Goal: Information Seeking & Learning: Learn about a topic

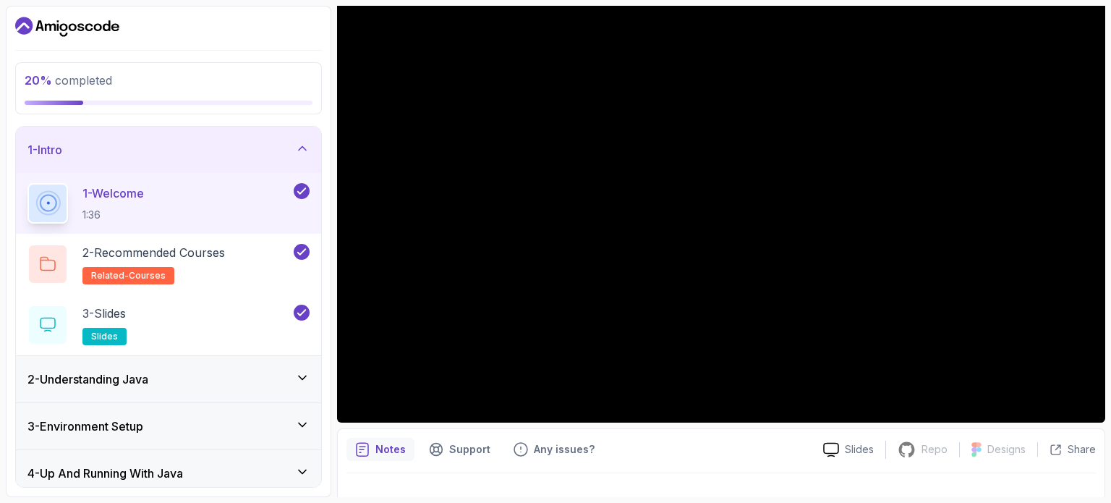
scroll to position [163, 0]
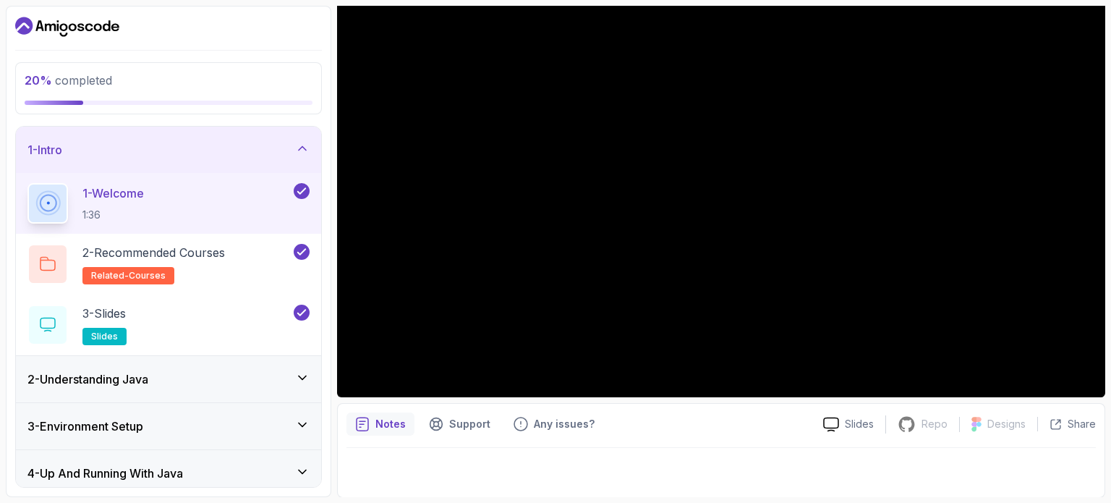
click at [157, 392] on div "2 - Understanding Java" at bounding box center [168, 379] width 305 height 46
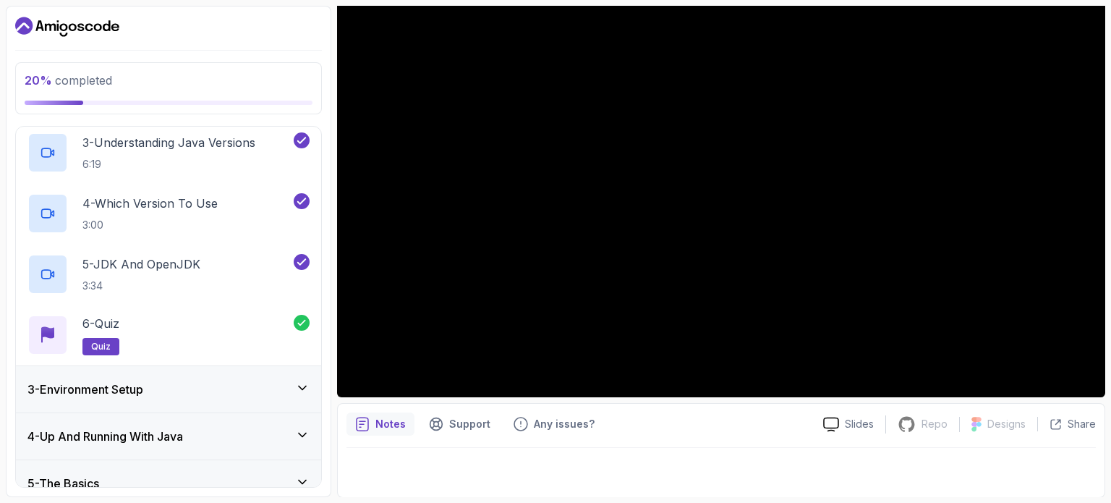
scroll to position [220, 0]
click at [160, 388] on div "3 - Environment Setup" at bounding box center [168, 388] width 282 height 17
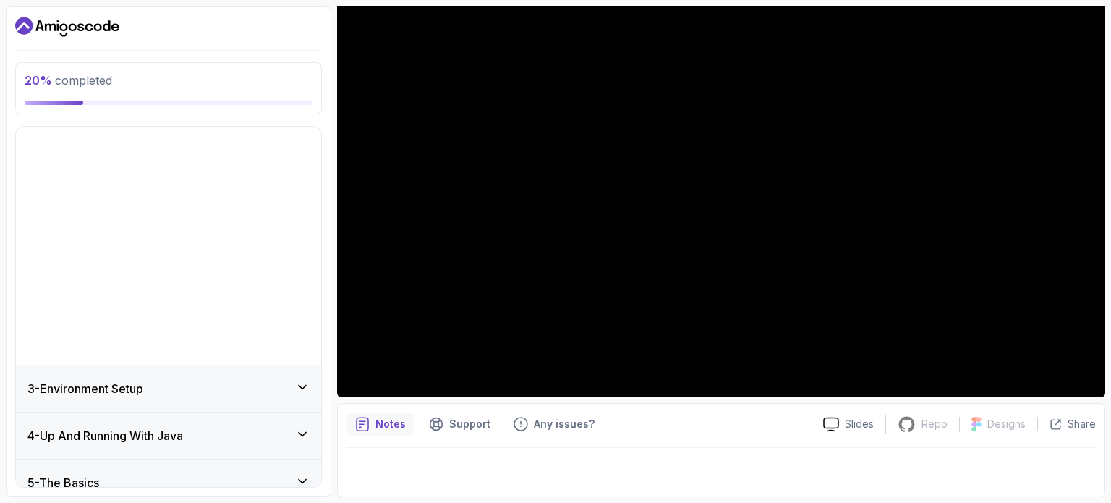
scroll to position [0, 0]
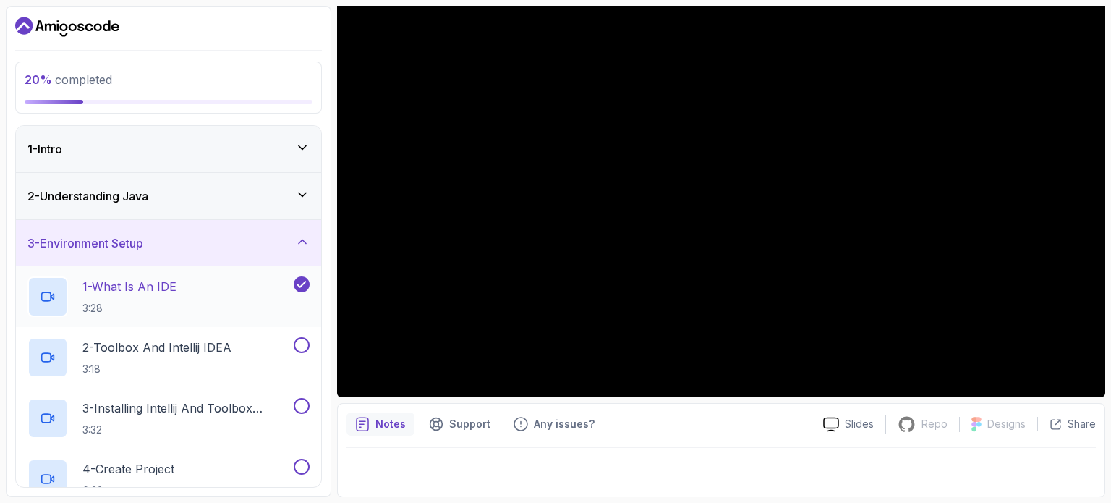
click at [154, 294] on p "1 - What Is An IDE" at bounding box center [129, 286] width 94 height 17
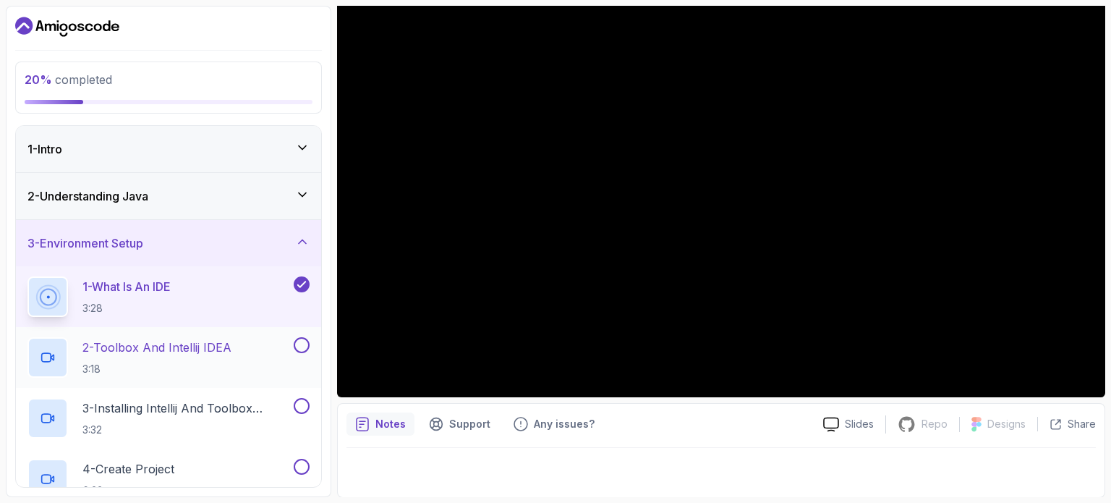
click at [222, 341] on p "2 - Toolbox And Intellij IDEA" at bounding box center [156, 346] width 149 height 17
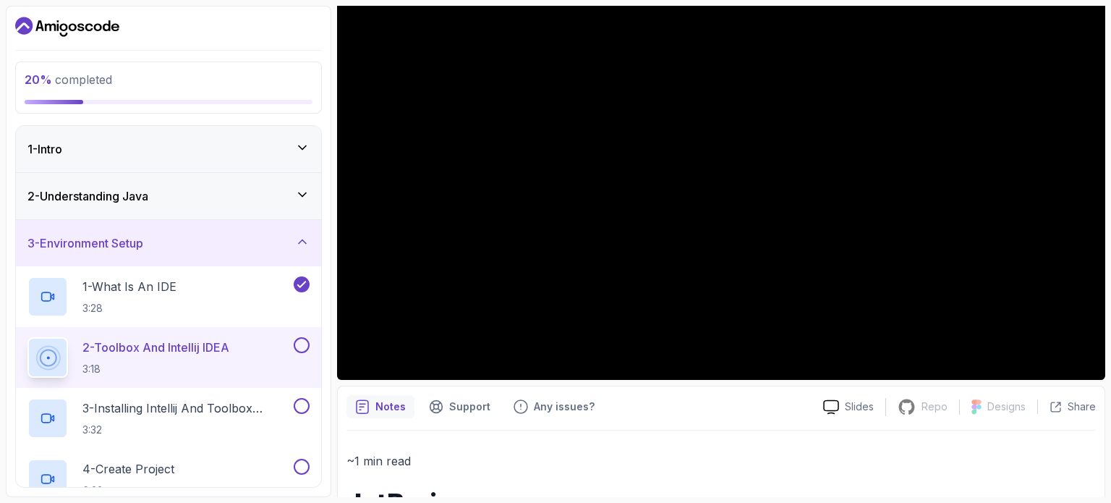
scroll to position [180, 0]
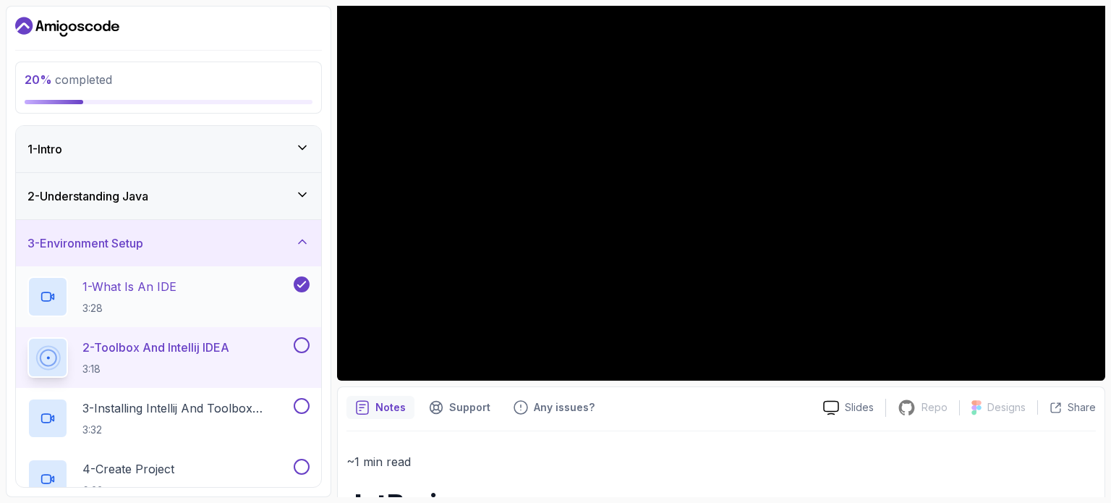
click at [242, 308] on div "1 - What Is An IDE 3:28" at bounding box center [158, 296] width 263 height 40
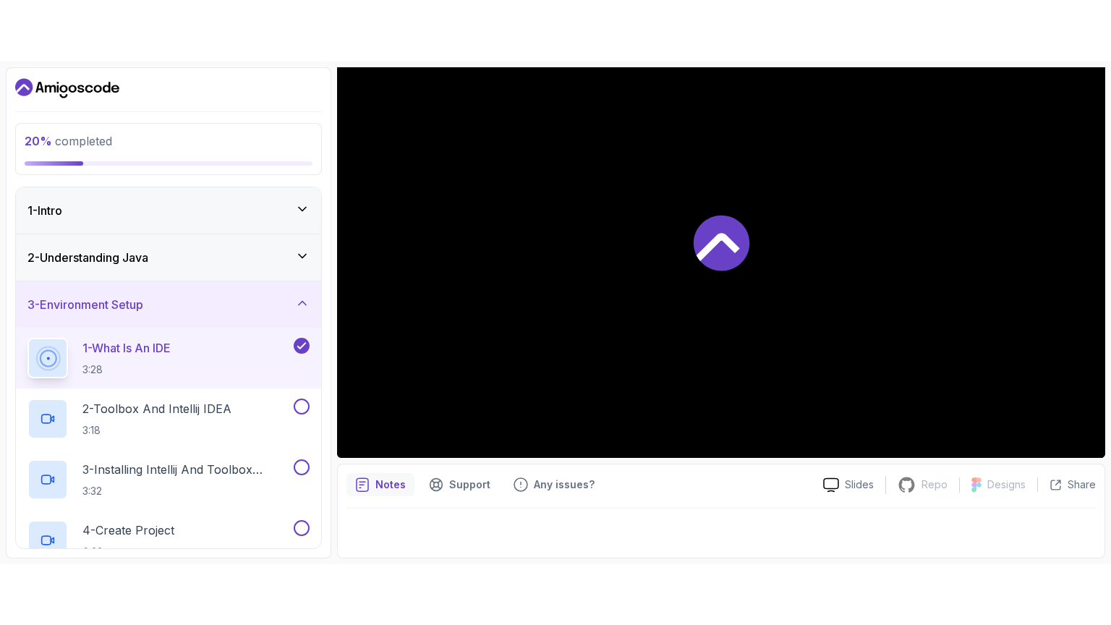
scroll to position [163, 0]
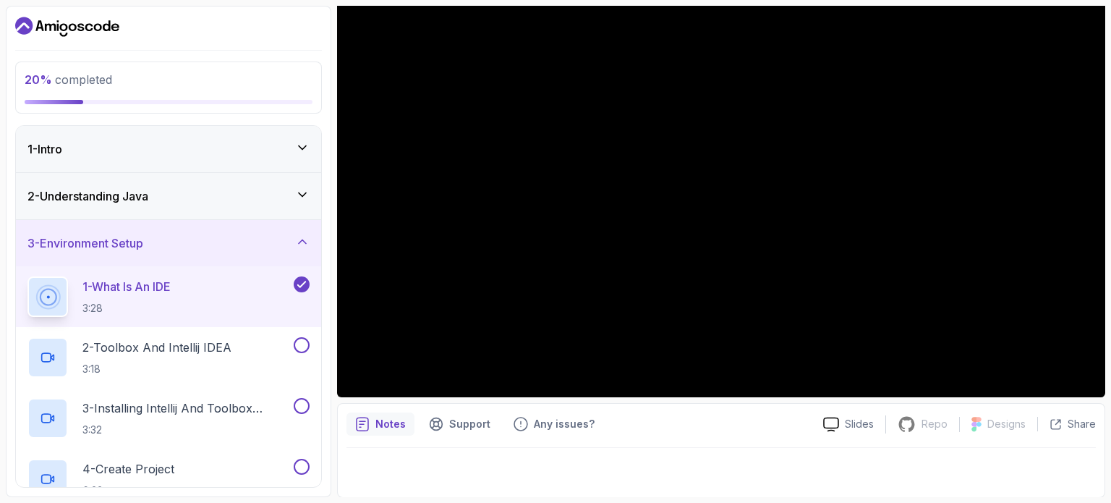
click at [27, 276] on button "1 - What Is An IDE 3:28" at bounding box center [168, 296] width 282 height 40
drag, startPoint x: 317, startPoint y: 204, endPoint x: 611, endPoint y: 446, distance: 381.2
click at [611, 446] on div "20 % completed 1 - Intro 2 - Understanding Java 3 - Environment Setup 1 - What …" at bounding box center [555, 251] width 1099 height 491
click at [16, 173] on button "2 - Understanding Java" at bounding box center [168, 196] width 305 height 46
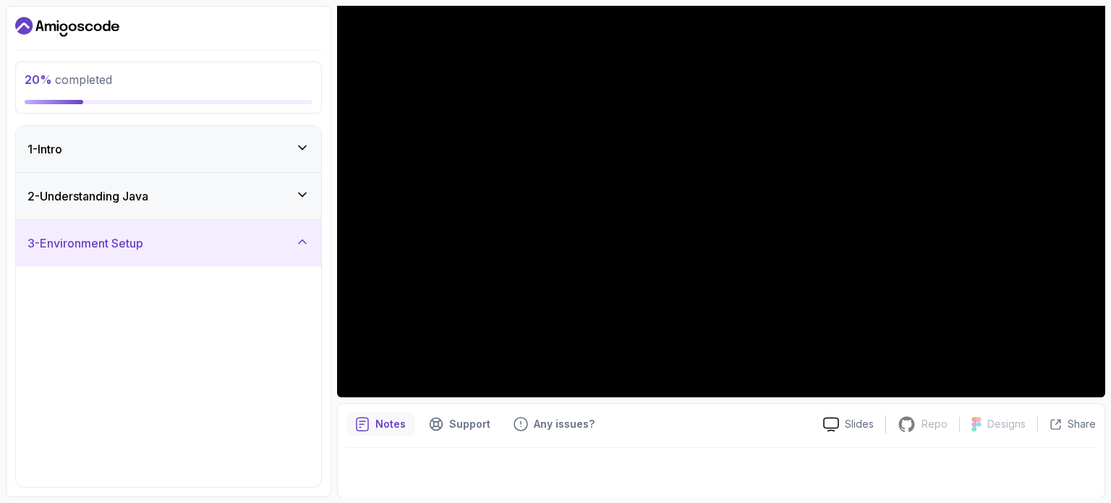
click at [16, 173] on button "2 - Understanding Java" at bounding box center [168, 196] width 305 height 46
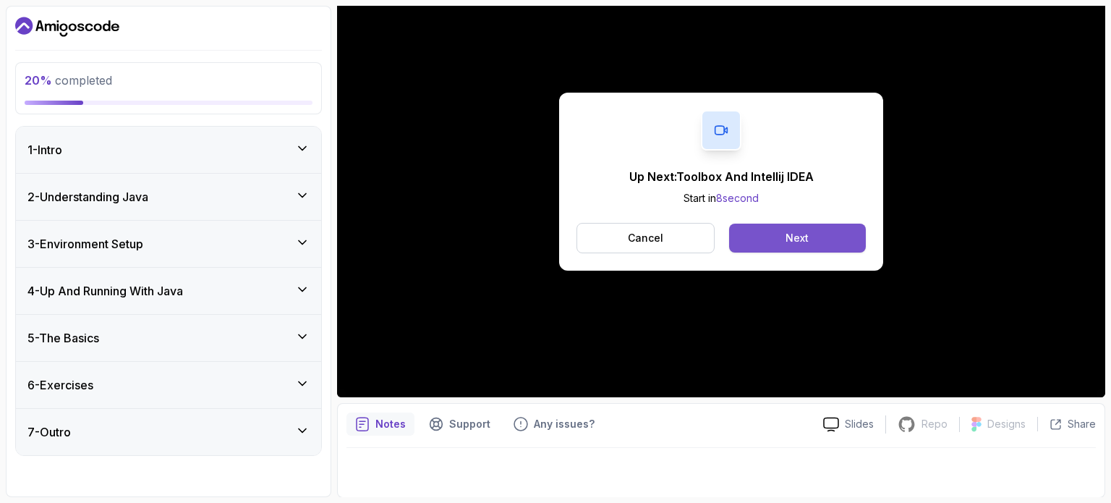
click at [820, 234] on button "Next" at bounding box center [797, 237] width 137 height 29
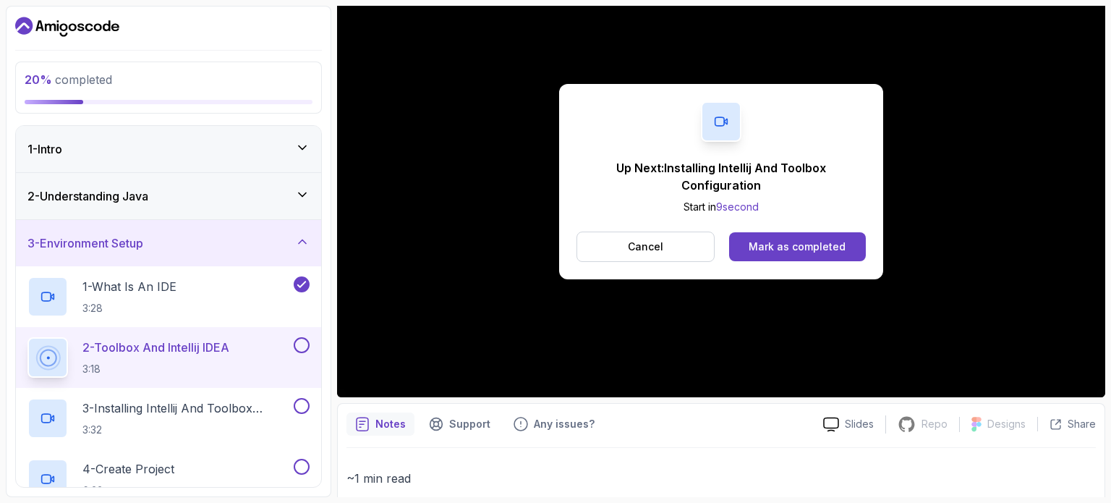
click at [820, 234] on button "Mark as completed" at bounding box center [797, 246] width 137 height 29
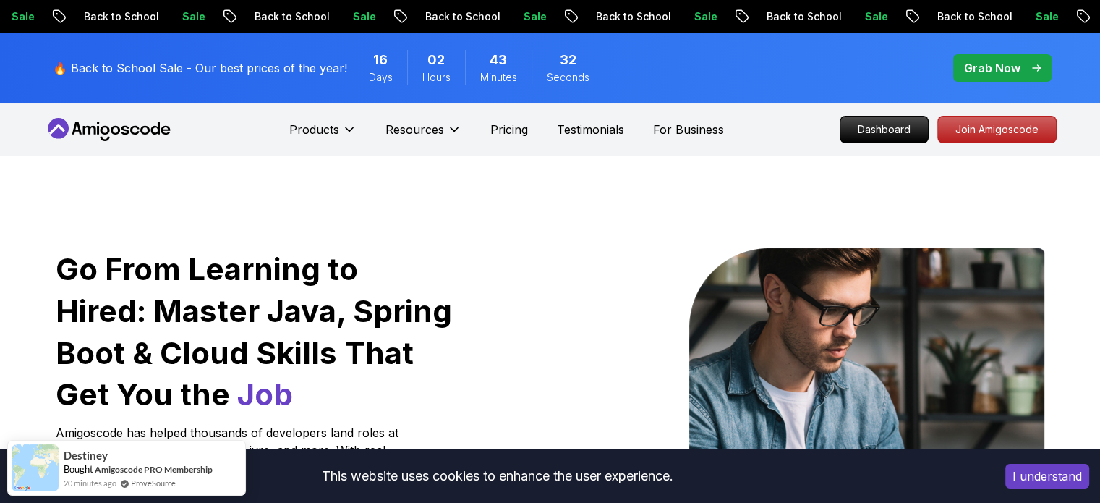
click at [868, 60] on div "🔥 Back to School Sale - Our best prices of the year! 16 Days 02 Hours 43 Minute…" at bounding box center [550, 68] width 1012 height 71
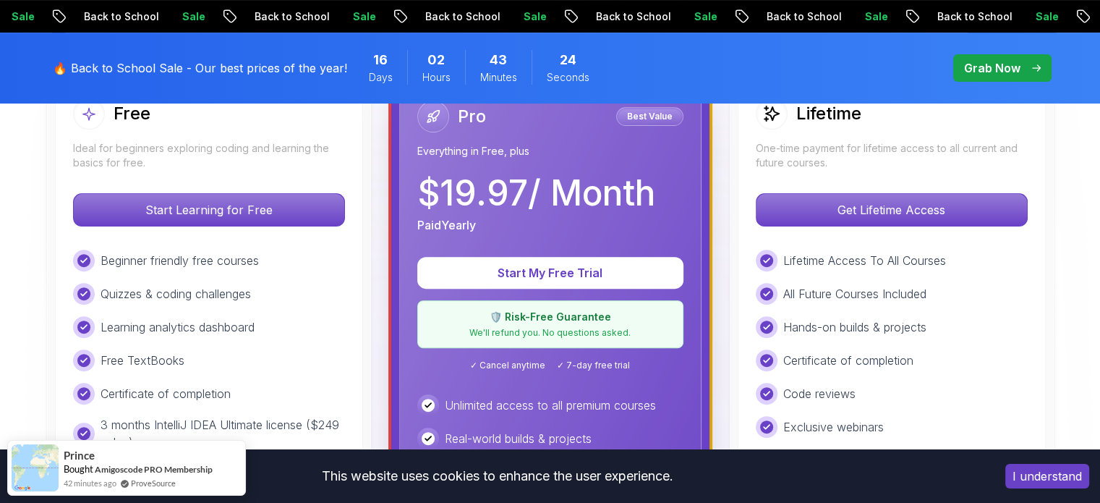
scroll to position [458, 0]
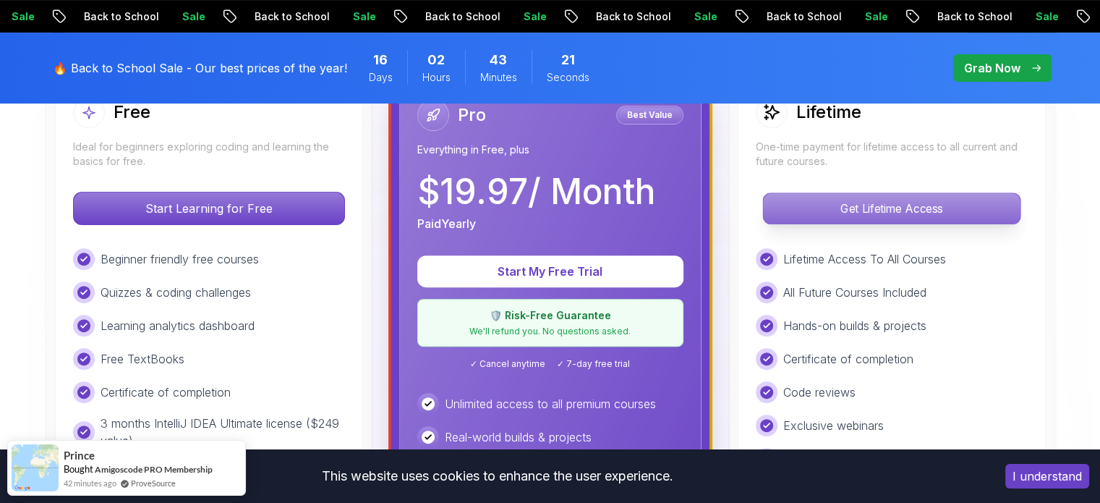
click at [822, 208] on p "Get Lifetime Access" at bounding box center [891, 208] width 257 height 30
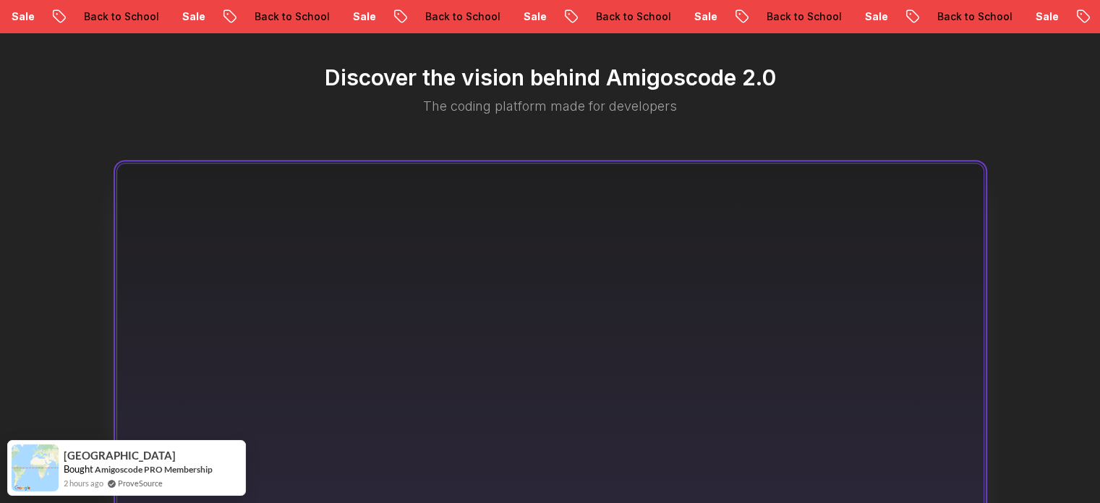
scroll to position [775, 0]
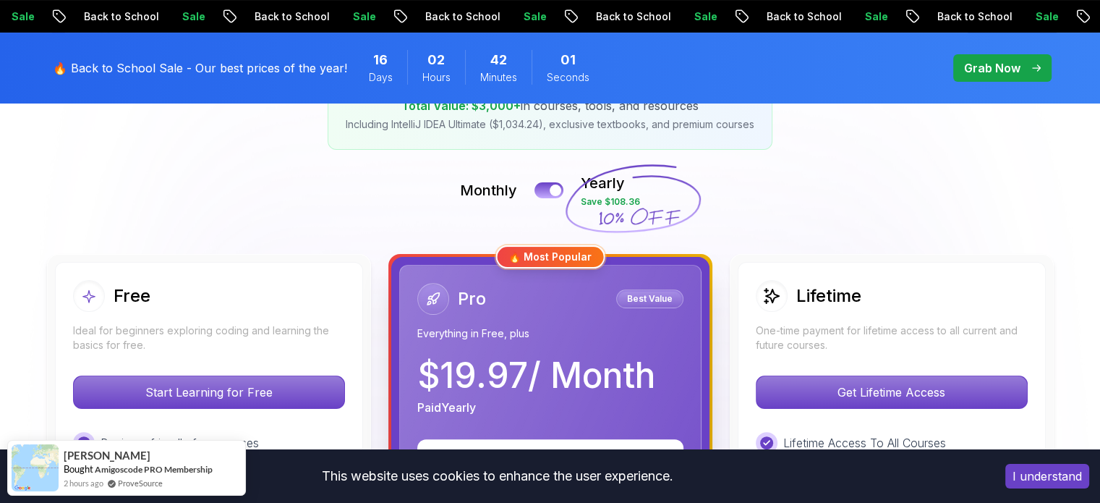
scroll to position [273, 0]
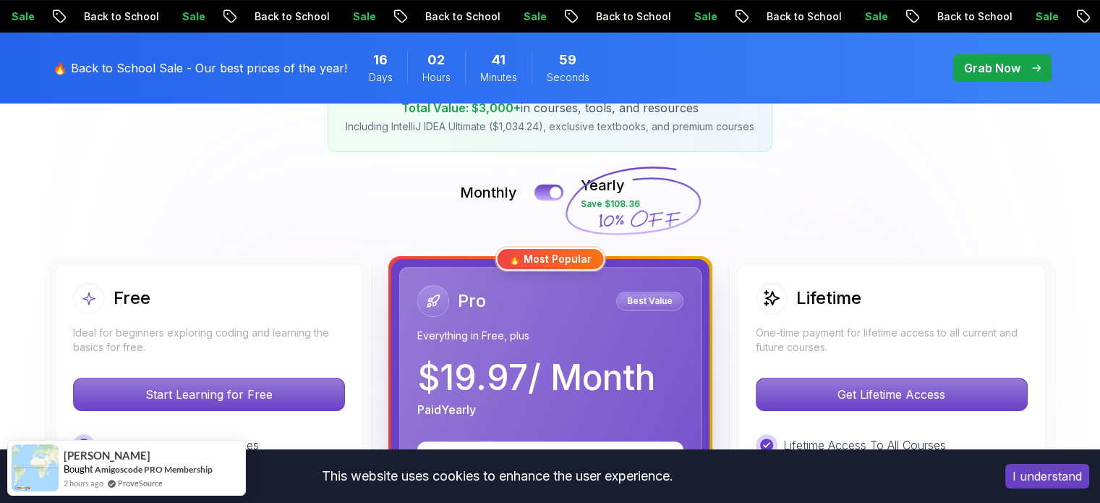
drag, startPoint x: 150, startPoint y: 7, endPoint x: 290, endPoint y: 220, distance: 254.7
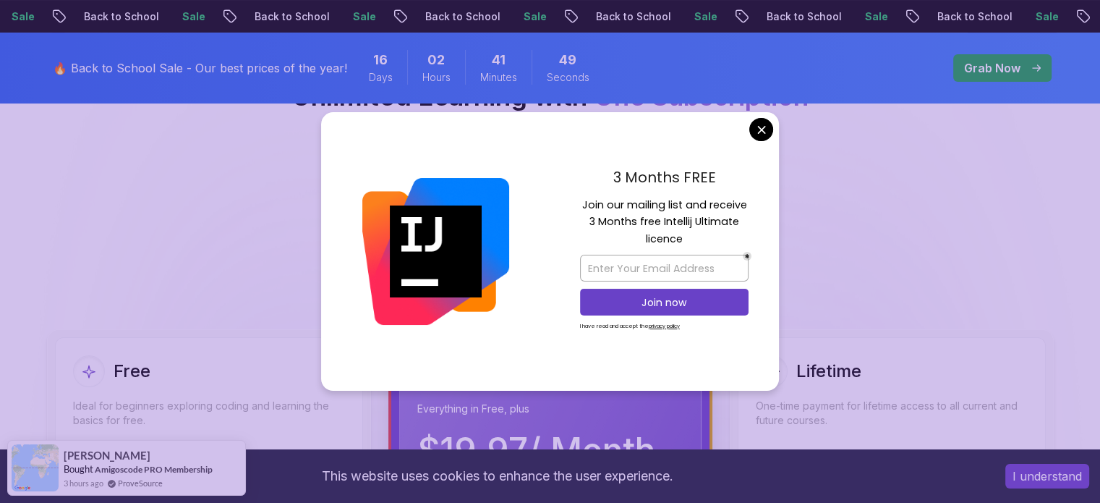
scroll to position [199, 0]
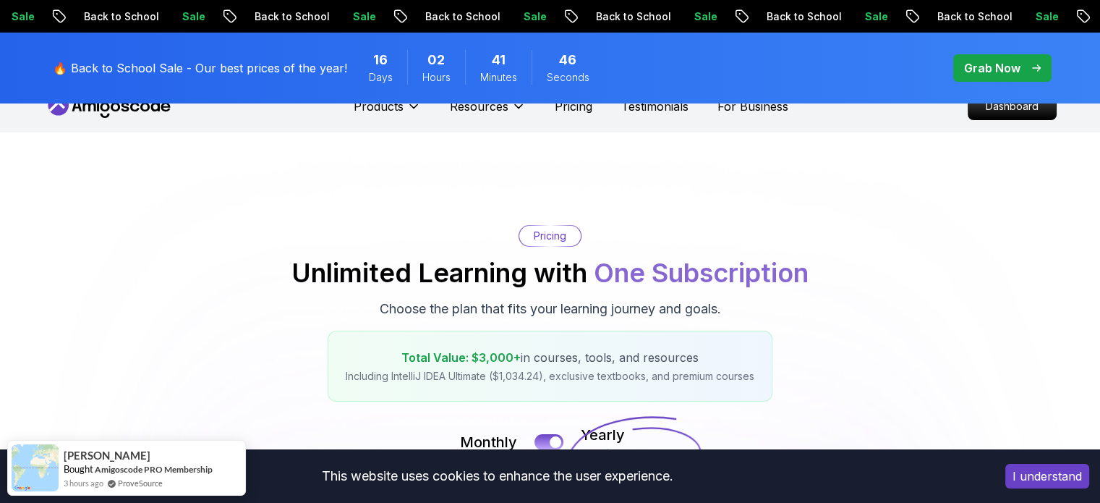
scroll to position [0, 0]
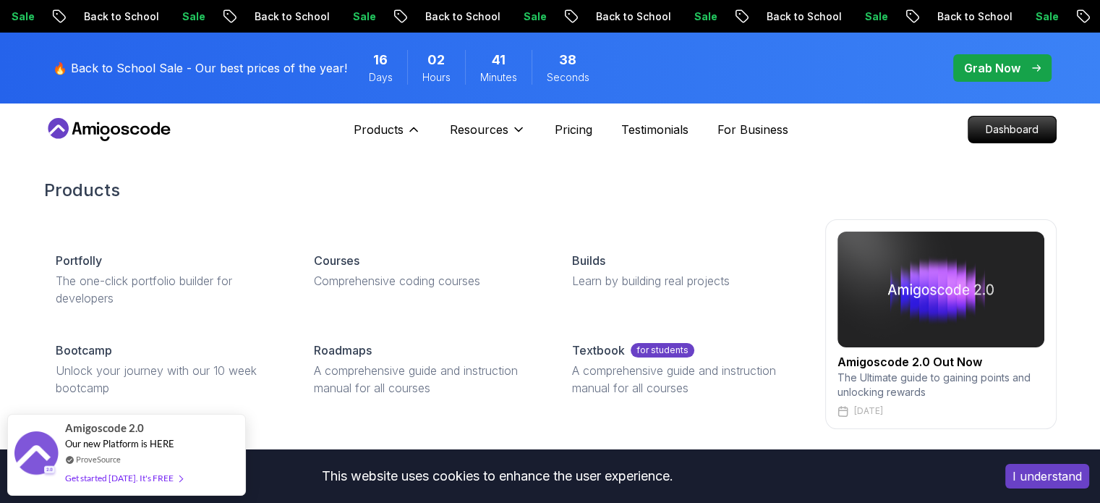
click at [424, 132] on div "Products Products Portfolly The one-click portfolio builder for developers Cour…" at bounding box center [440, 129] width 172 height 29
click at [403, 124] on button "Products" at bounding box center [387, 135] width 67 height 29
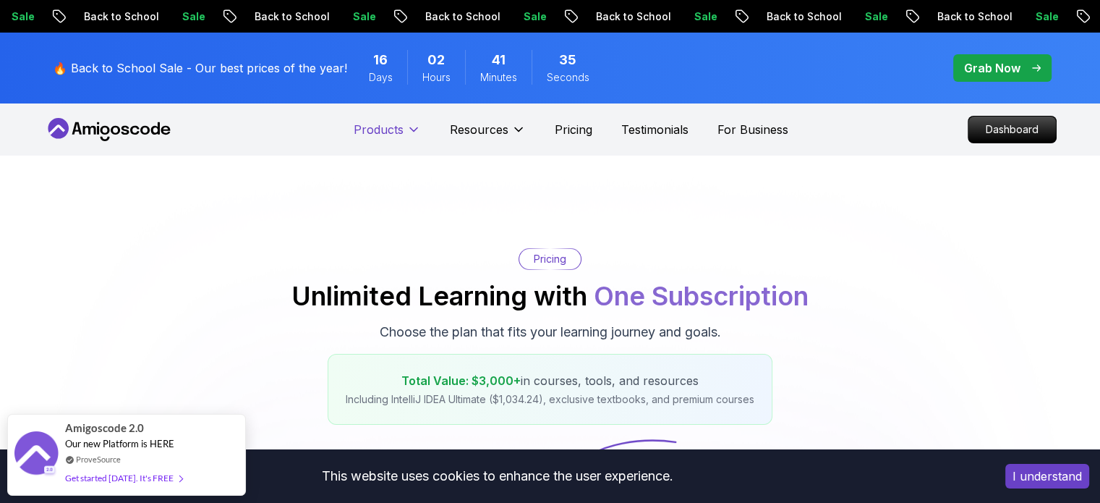
click at [403, 124] on button "Products" at bounding box center [387, 135] width 67 height 29
click at [995, 127] on p "Dashboard" at bounding box center [1011, 129] width 83 height 25
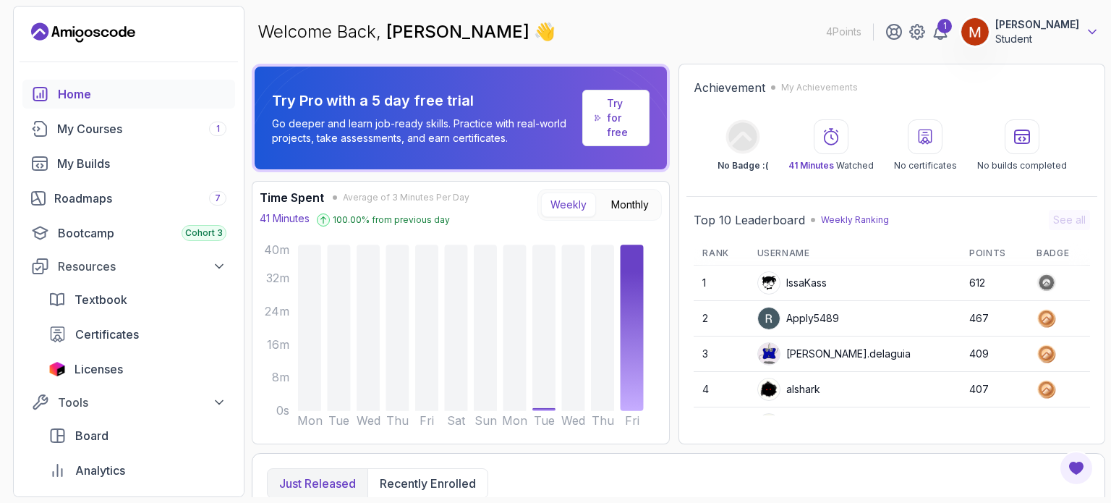
click at [1090, 32] on icon at bounding box center [1091, 32] width 7 height 4
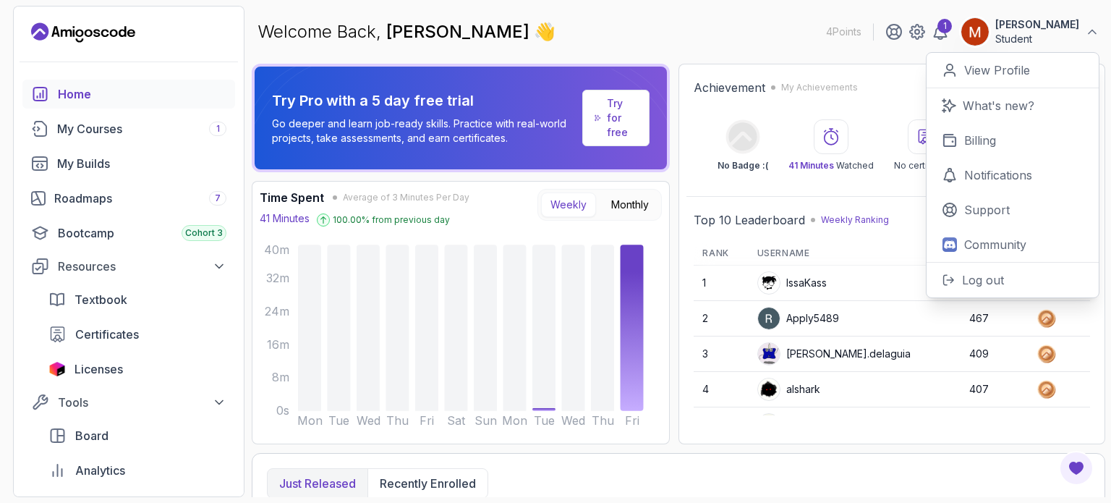
click at [850, 64] on div "Achievement My Achievements No Badge :( 41 Minutes Watched No certificates No b…" at bounding box center [891, 254] width 427 height 380
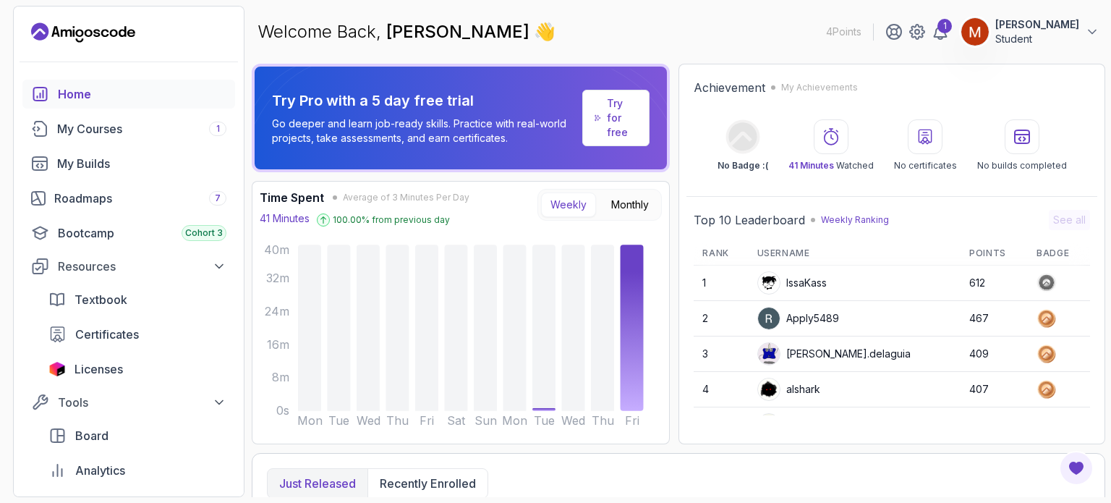
click at [745, 153] on circle at bounding box center [742, 136] width 34 height 34
click at [158, 127] on div "My Courses 1" at bounding box center [141, 128] width 169 height 17
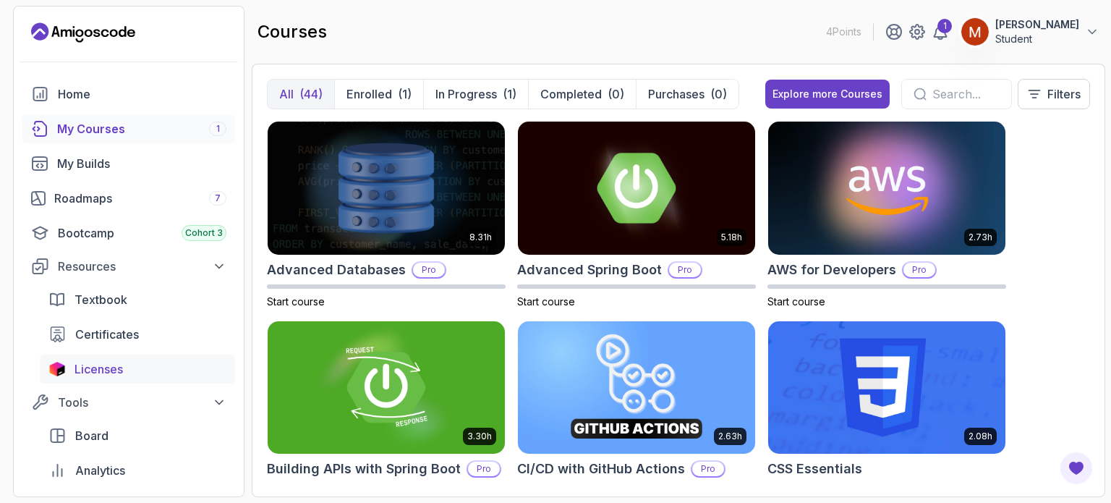
click at [176, 377] on link "Licenses" at bounding box center [137, 368] width 195 height 29
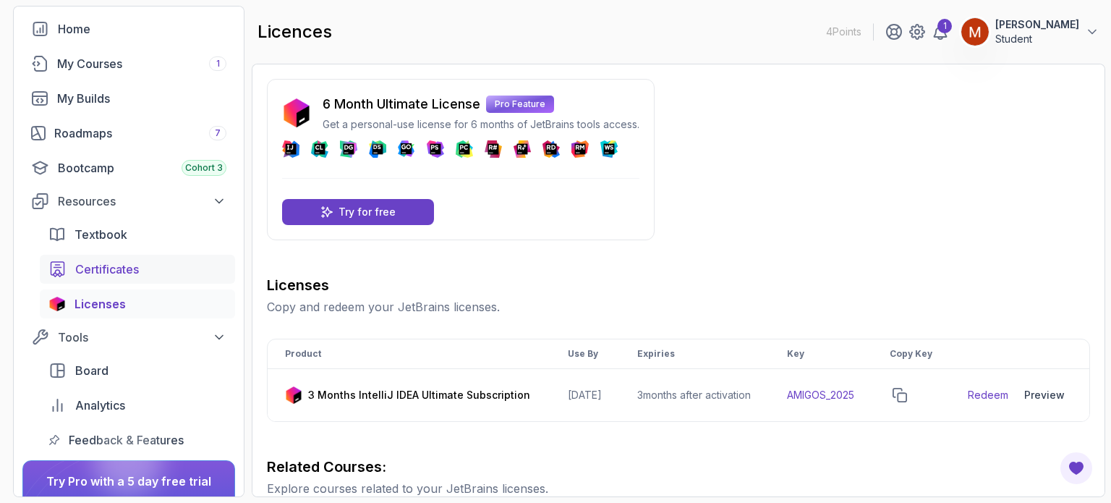
click at [93, 268] on span "Certificates" at bounding box center [107, 268] width 64 height 17
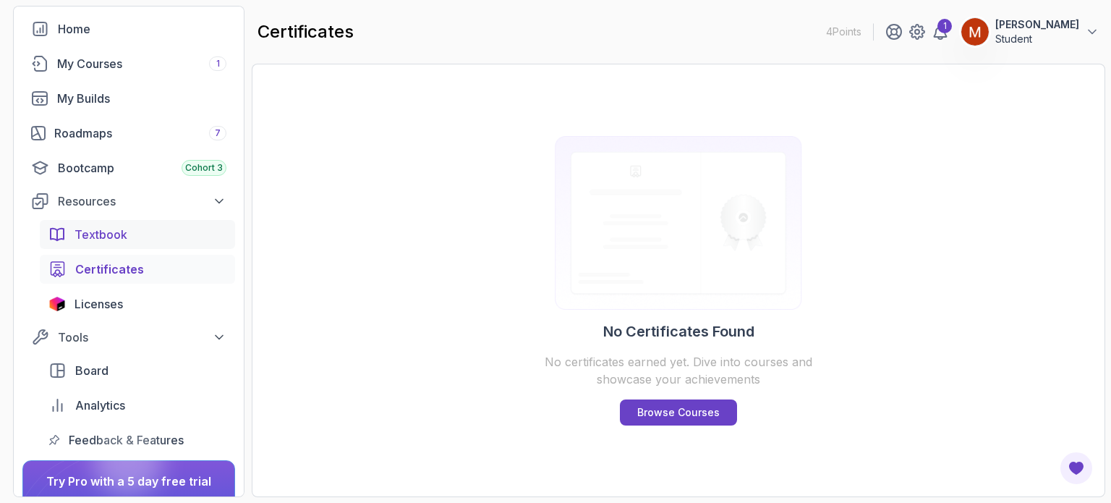
click at [69, 226] on link "Textbook" at bounding box center [137, 234] width 195 height 29
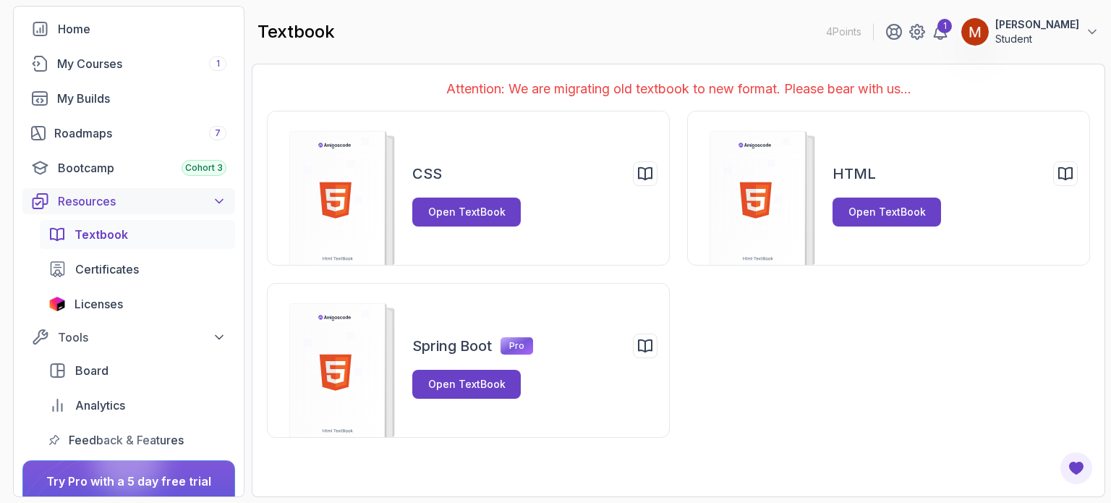
click at [130, 196] on div "Resources" at bounding box center [142, 200] width 168 height 17
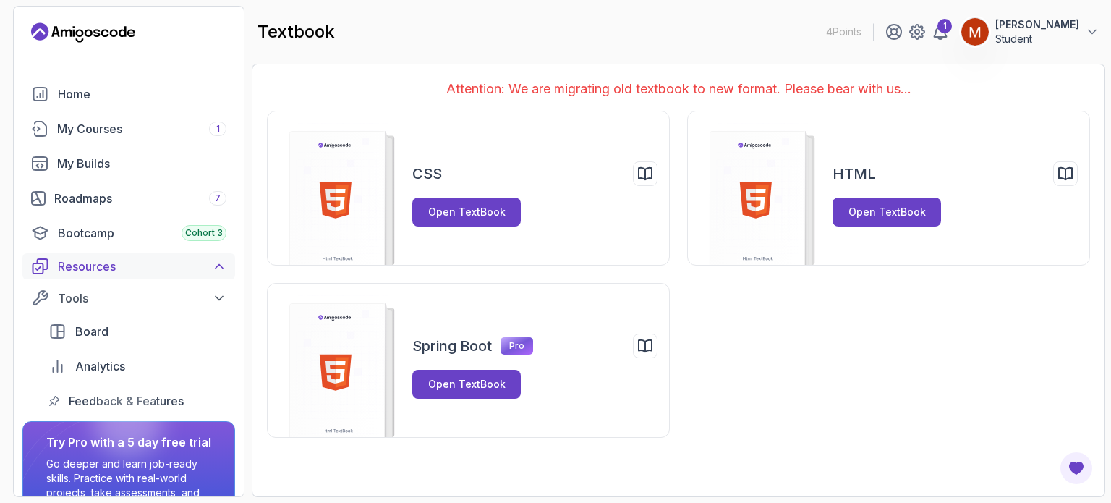
click at [130, 196] on div "Roadmaps 7" at bounding box center [140, 197] width 172 height 17
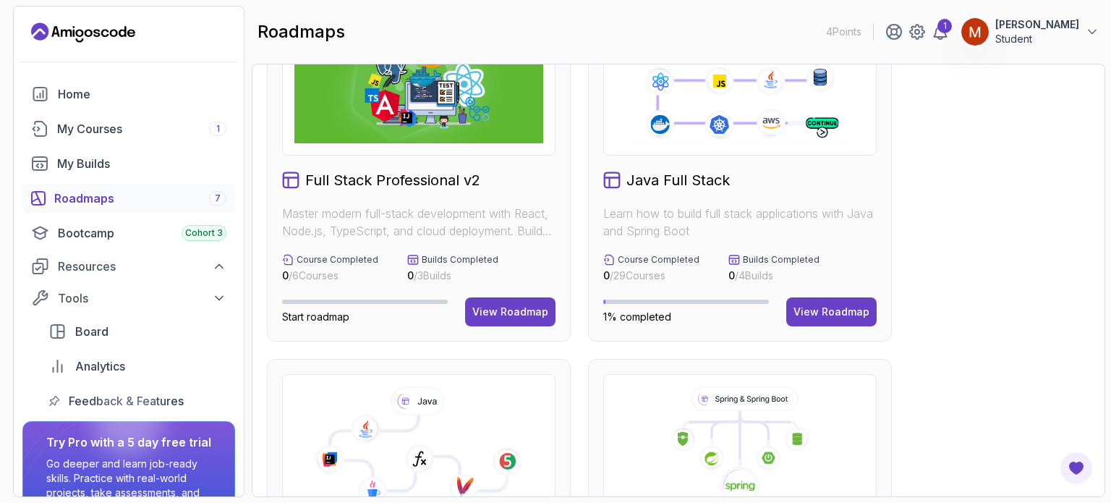
scroll to position [85, 0]
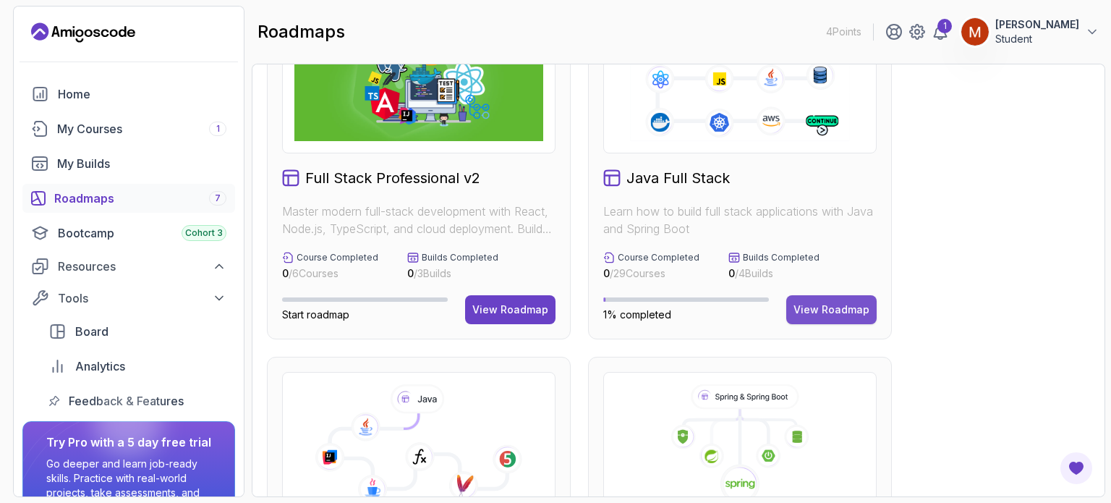
click at [832, 306] on div "View Roadmap" at bounding box center [831, 309] width 76 height 14
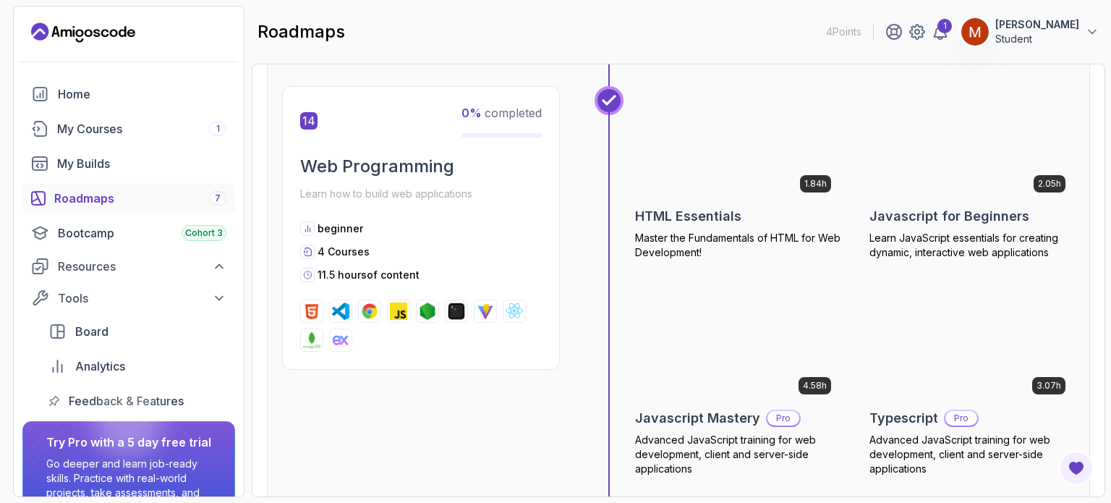
scroll to position [4907, 0]
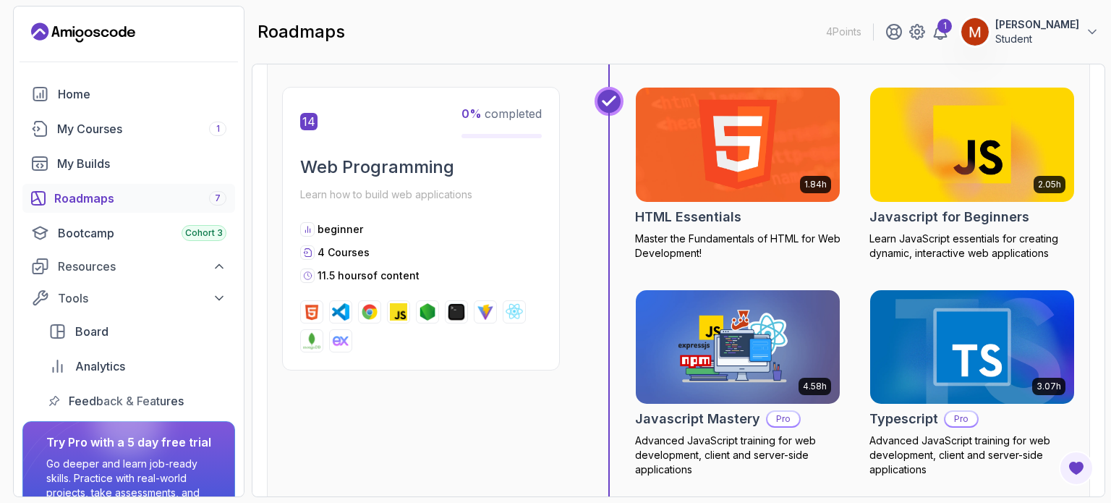
click at [477, 196] on div "14 0 % completed Web Programming Learn how to build web applications beginner 4…" at bounding box center [421, 228] width 278 height 283
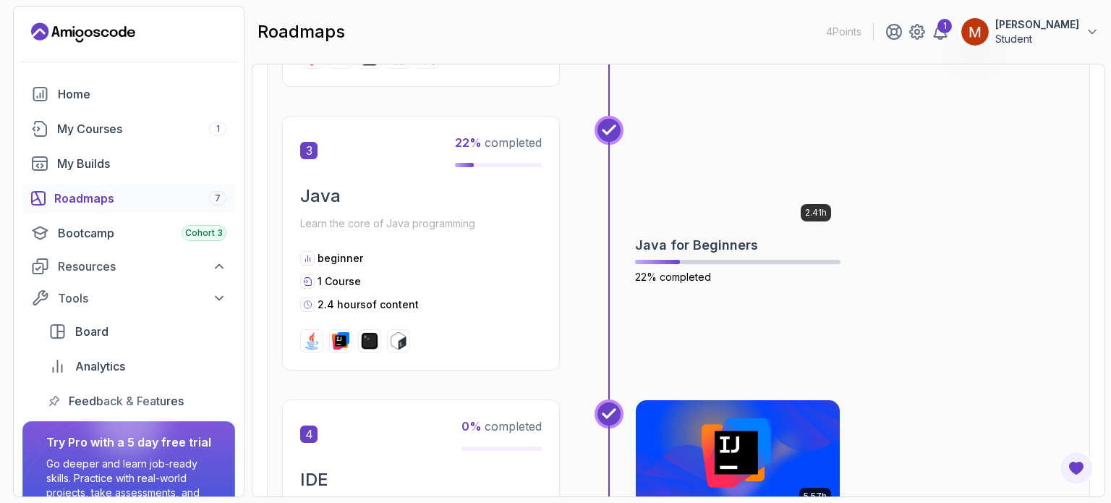
scroll to position [988, 0]
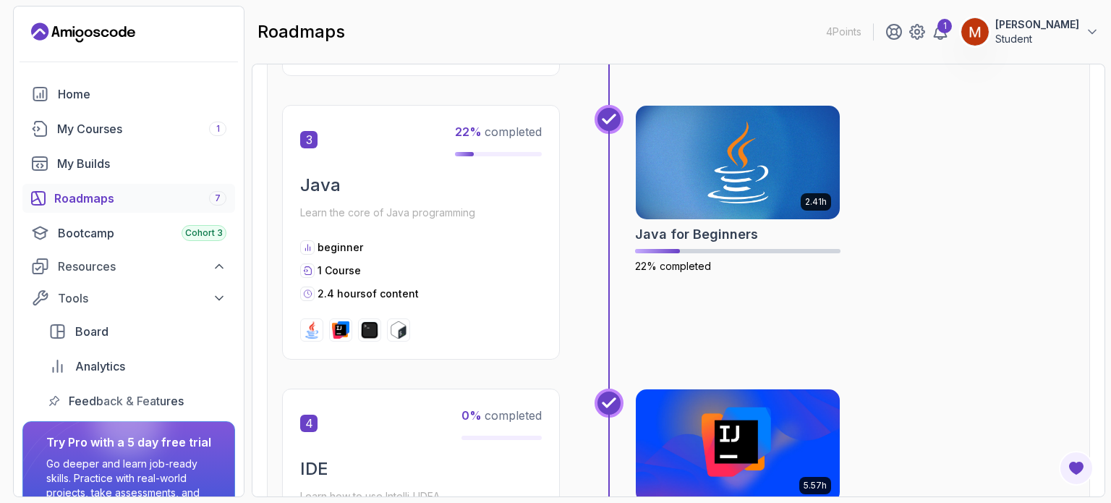
click at [411, 250] on div "beginner" at bounding box center [421, 247] width 242 height 14
click at [202, 124] on div "My Courses 1" at bounding box center [141, 128] width 169 height 17
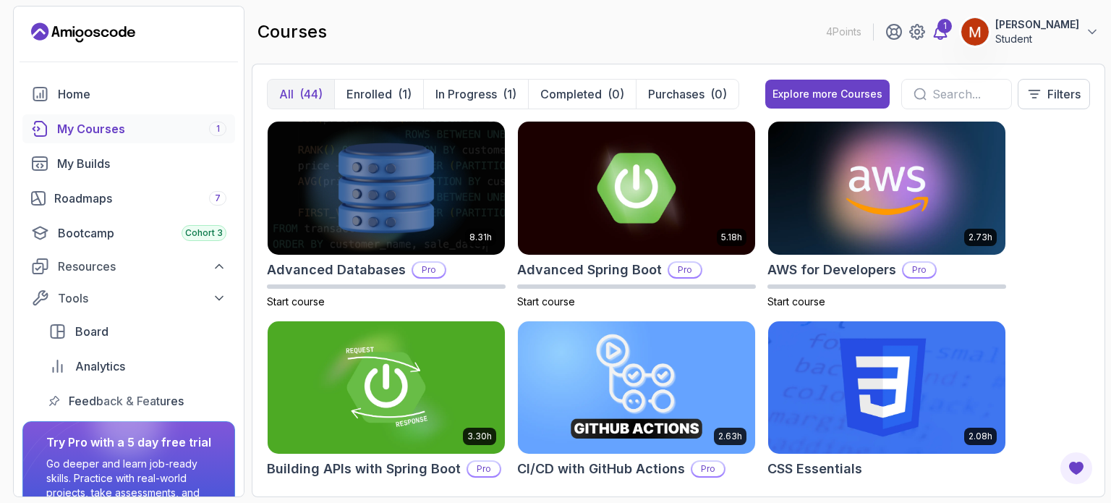
click at [947, 35] on icon at bounding box center [940, 32] width 12 height 14
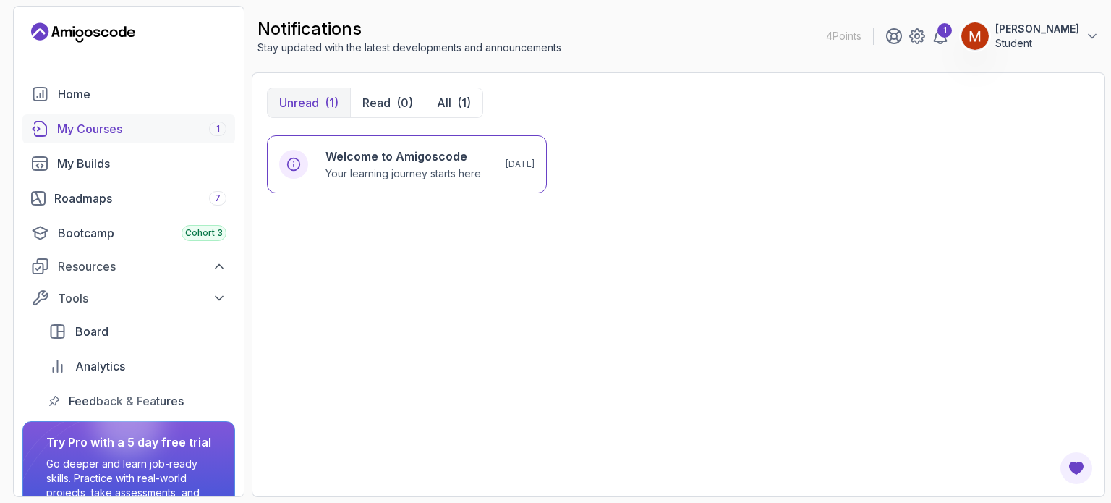
click at [213, 127] on div "1" at bounding box center [217, 128] width 17 height 14
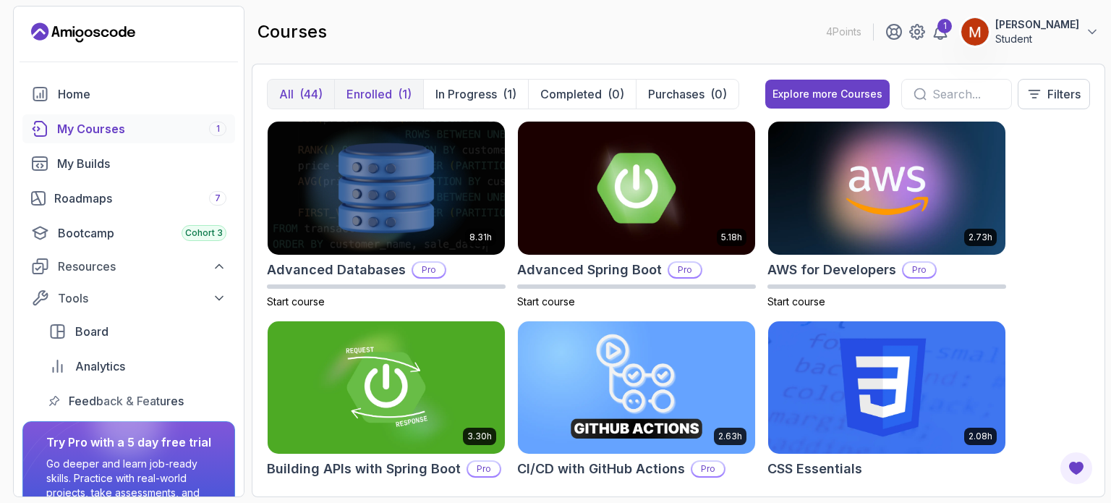
click at [394, 83] on button "Enrolled (1)" at bounding box center [378, 94] width 89 height 29
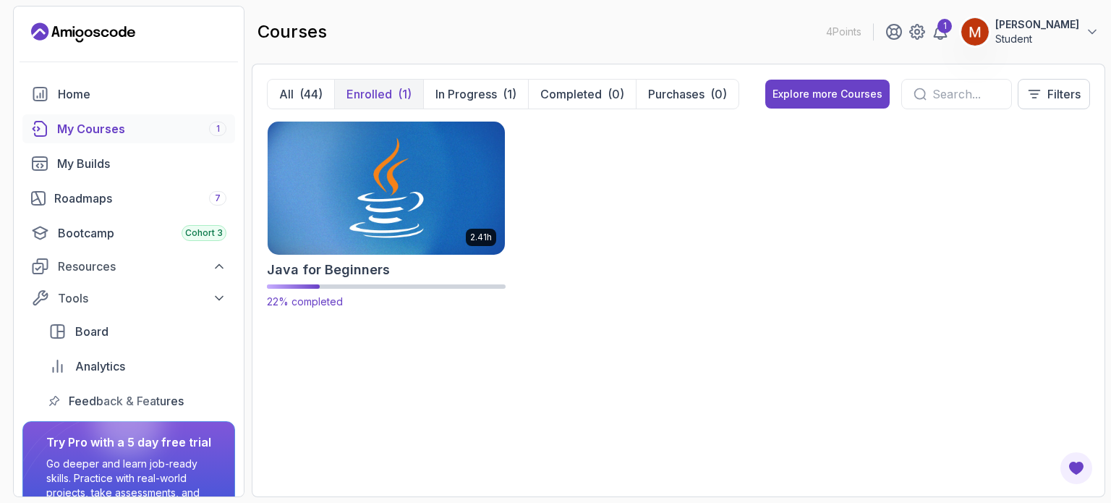
click at [462, 239] on img at bounding box center [386, 188] width 249 height 140
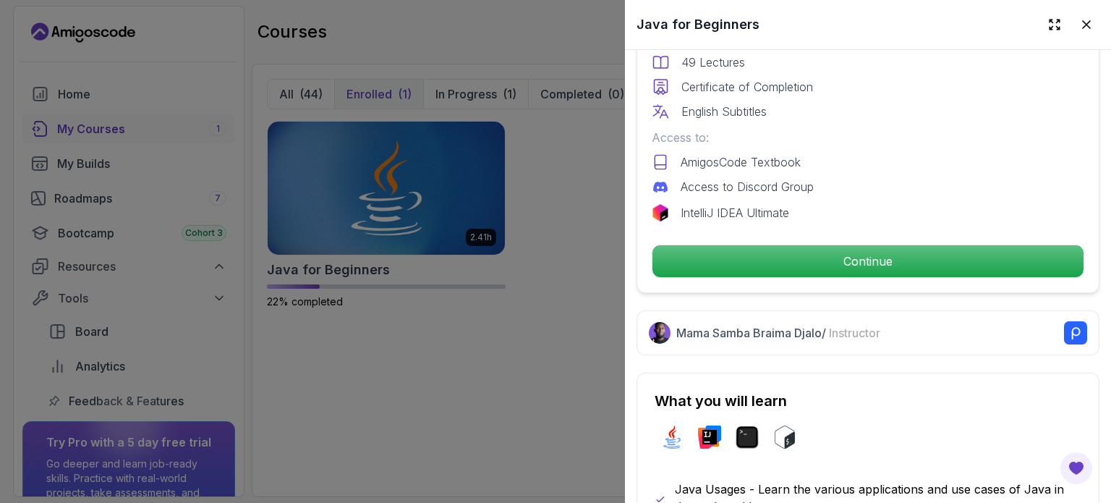
scroll to position [445, 0]
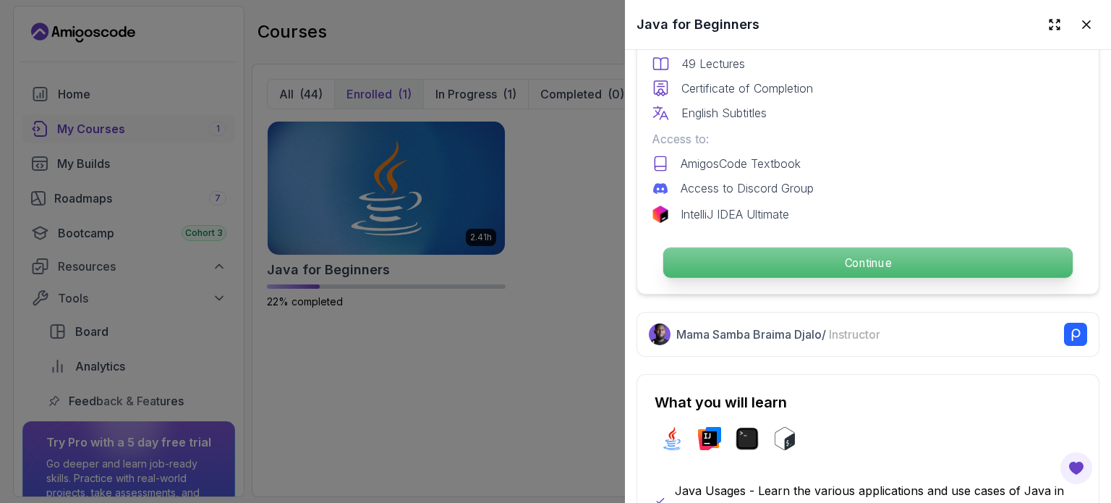
click at [747, 247] on p "Continue" at bounding box center [867, 262] width 409 height 30
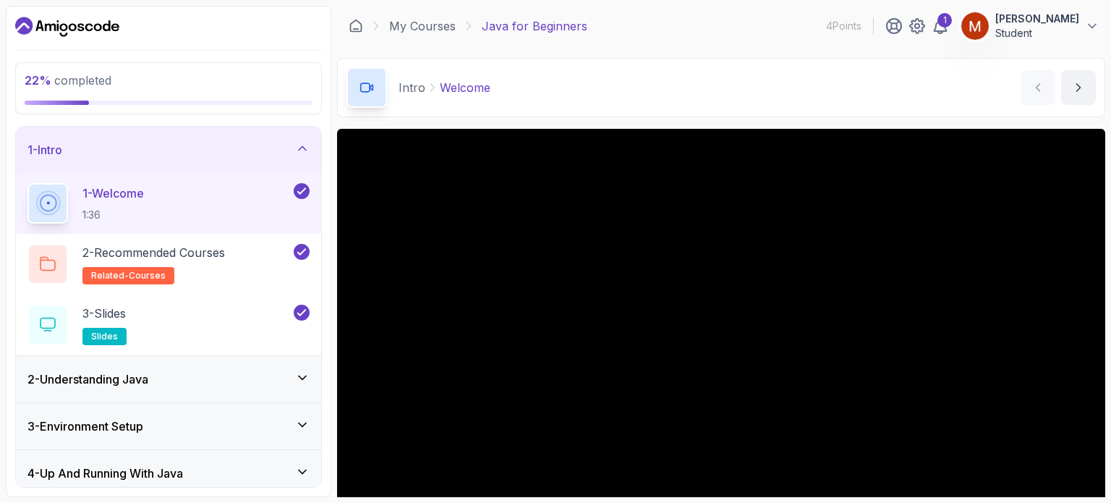
click at [49, 386] on h3 "2 - Understanding Java" at bounding box center [87, 378] width 121 height 17
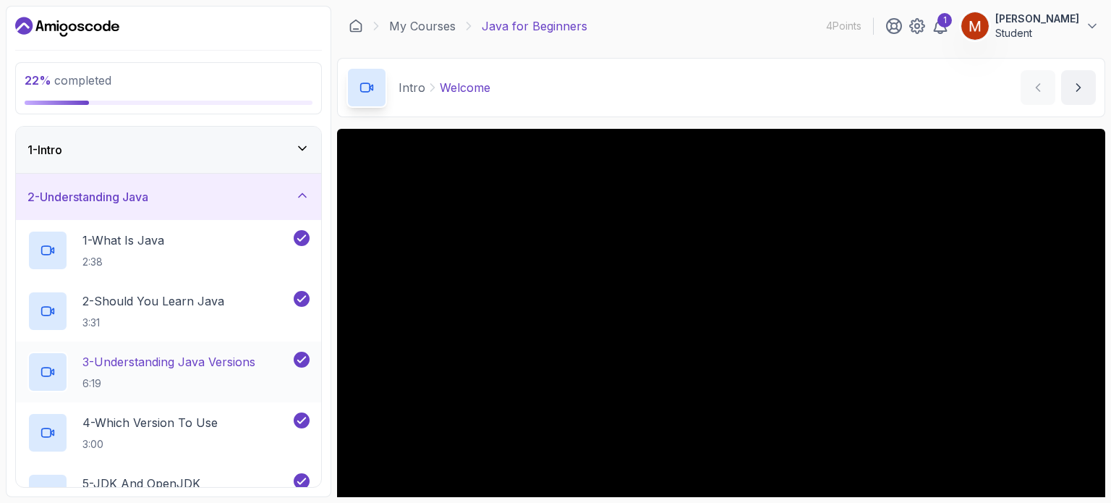
scroll to position [330, 0]
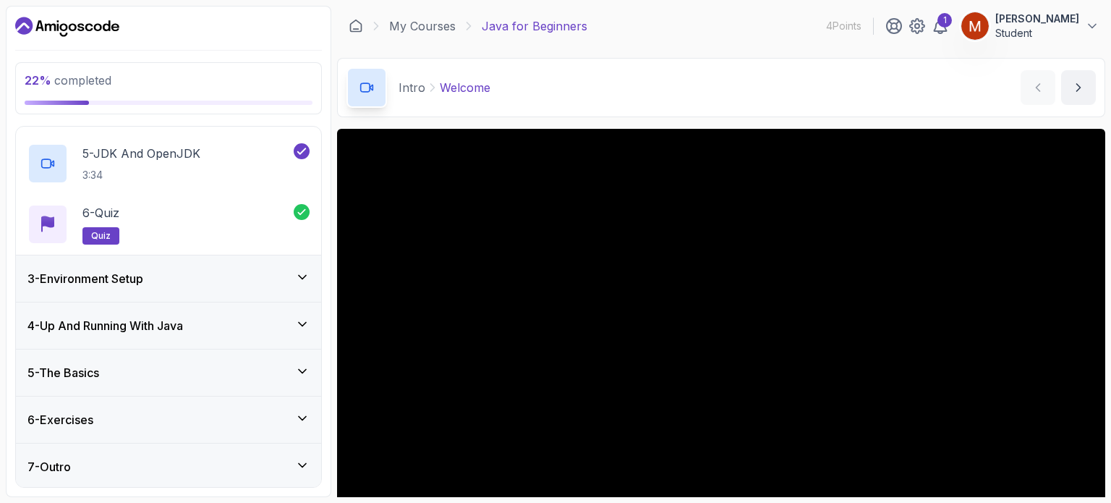
click at [94, 289] on div "3 - Environment Setup" at bounding box center [168, 278] width 305 height 46
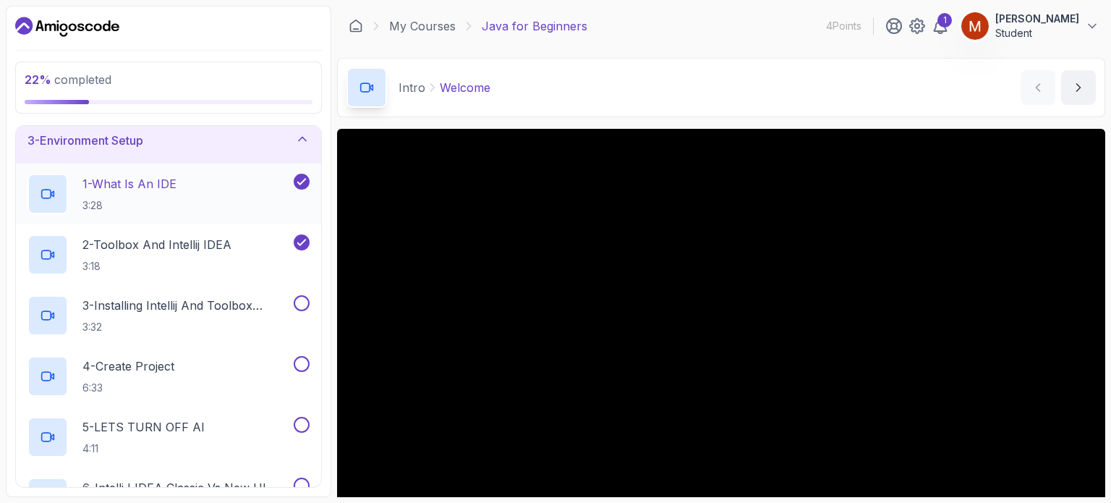
scroll to position [103, 0]
click at [163, 224] on div "2 - Toolbox And Intellij IDEA 3:18" at bounding box center [168, 253] width 305 height 61
click at [162, 242] on p "2 - Toolbox And Intellij IDEA" at bounding box center [156, 243] width 149 height 17
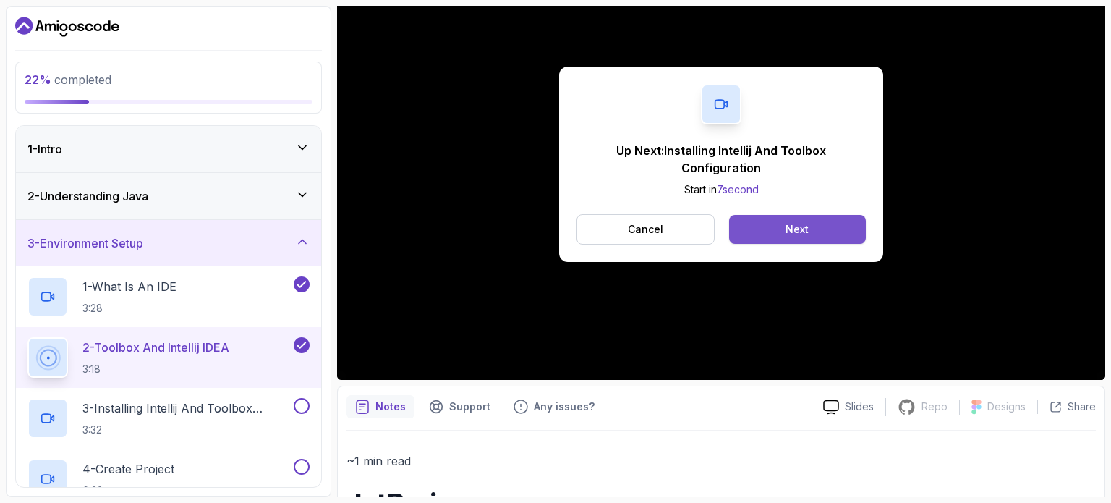
click at [792, 215] on button "Next" at bounding box center [797, 229] width 137 height 29
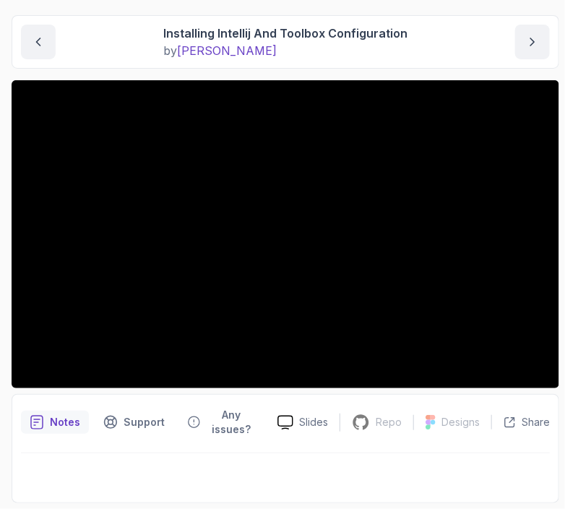
scroll to position [140, 0]
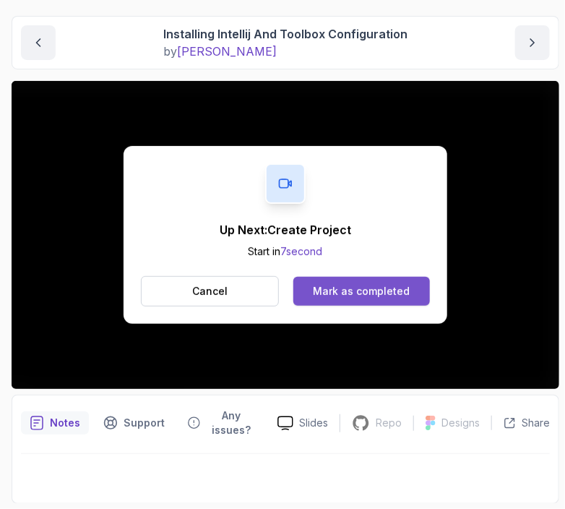
click at [325, 296] on div "Mark as completed" at bounding box center [361, 291] width 97 height 14
